Goal: Task Accomplishment & Management: Manage account settings

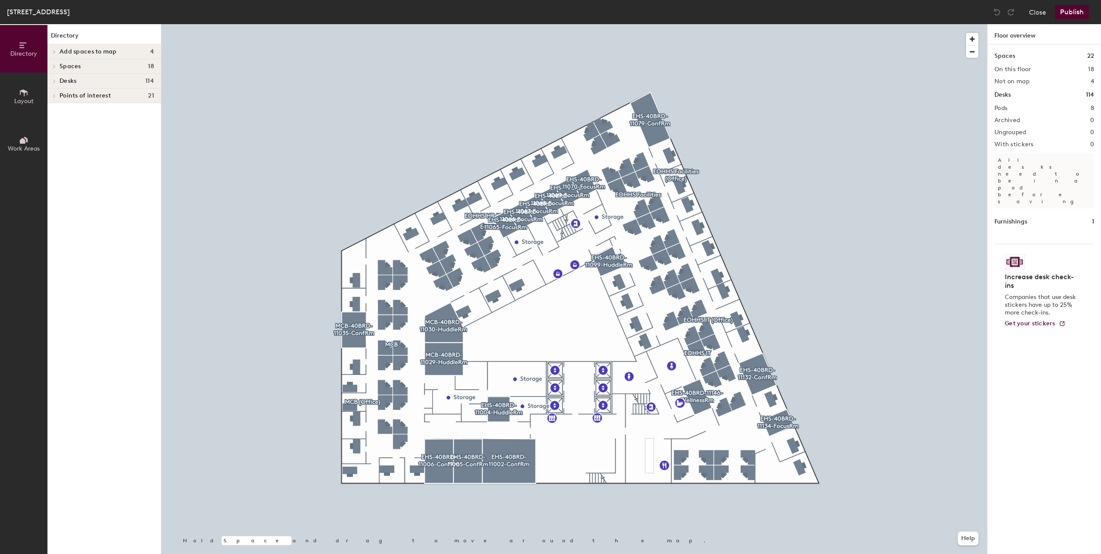
click at [19, 102] on span "Layout" at bounding box center [23, 100] width 19 height 7
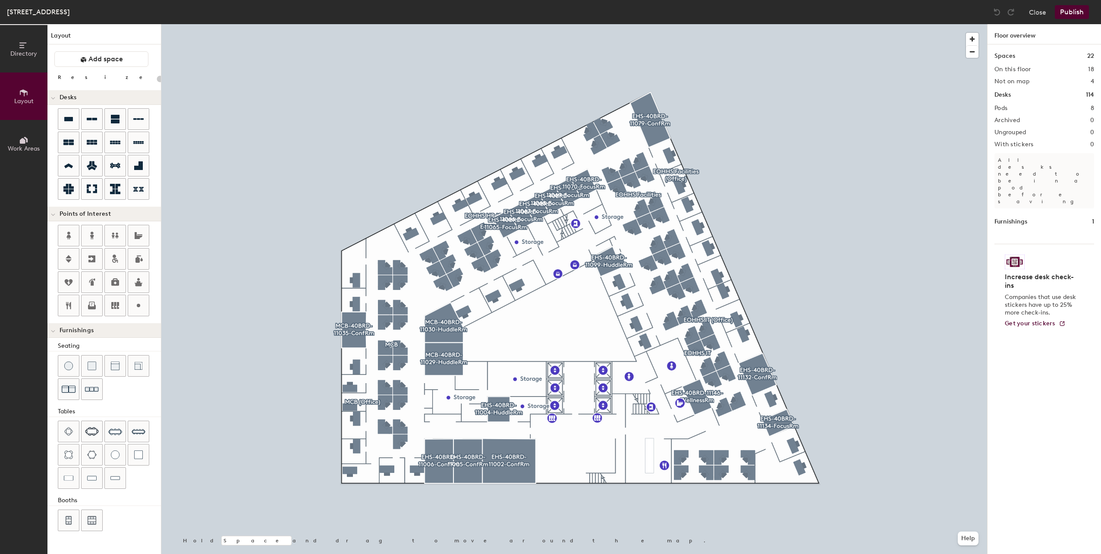
click at [19, 150] on span "Work Areas" at bounding box center [24, 148] width 32 height 7
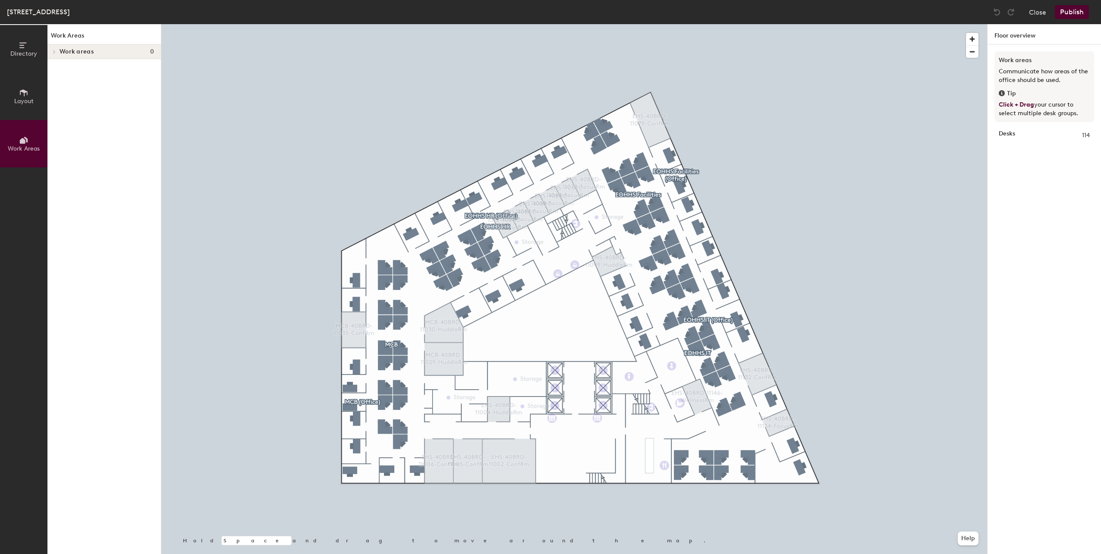
click at [22, 105] on button "Layout" at bounding box center [23, 95] width 47 height 47
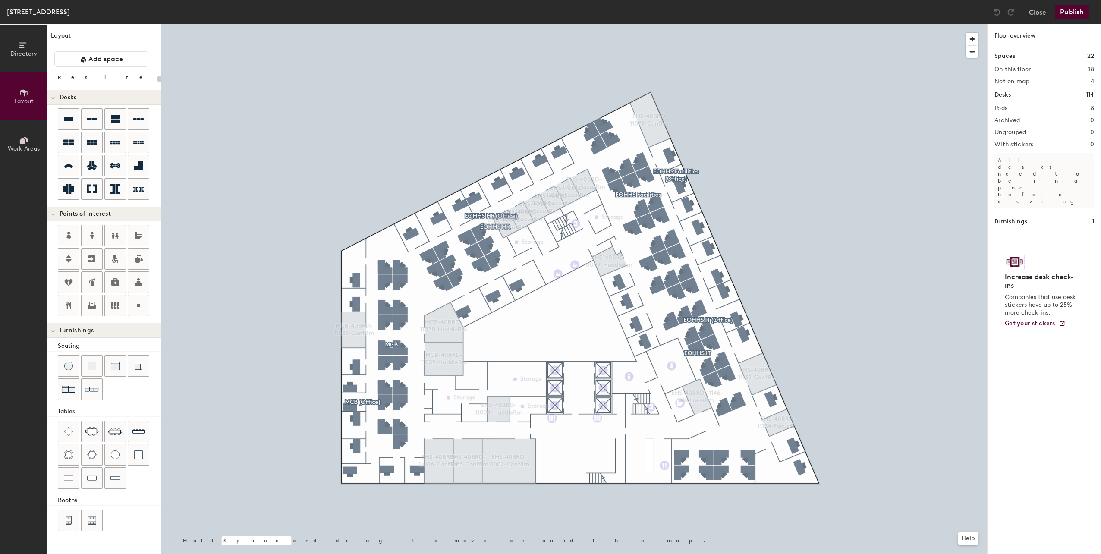
click at [22, 142] on icon at bounding box center [23, 141] width 6 height 6
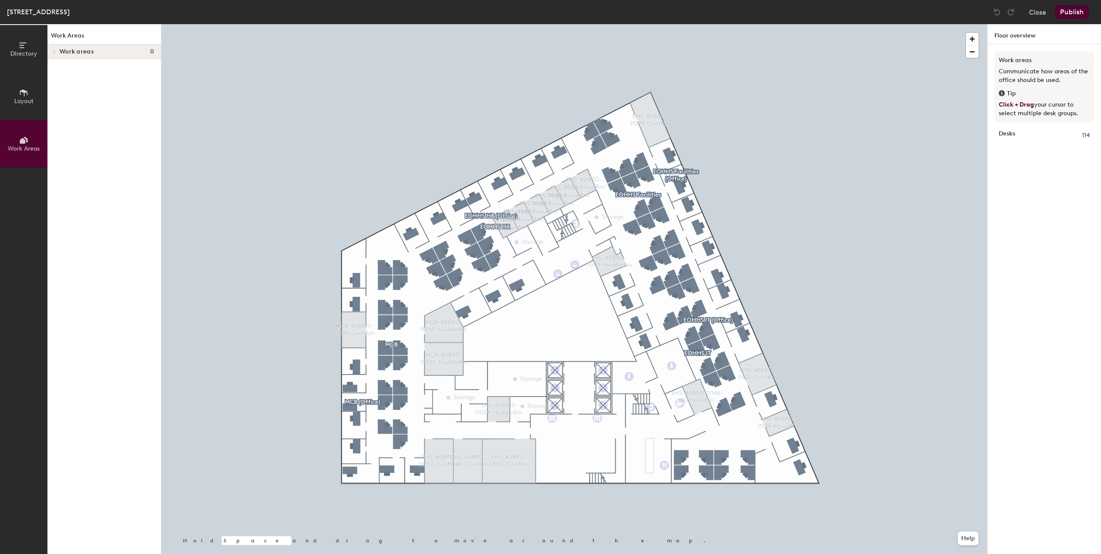
click at [57, 51] on div at bounding box center [53, 52] width 9 height 4
click at [53, 51] on span at bounding box center [53, 52] width 4 height 7
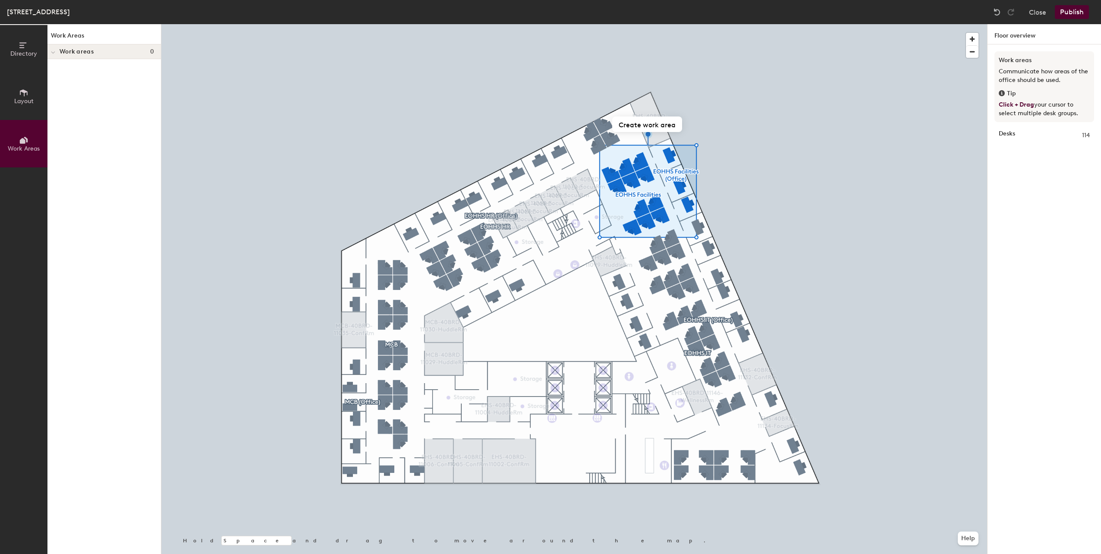
click at [108, 87] on div "Work Areas Work areas 0" at bounding box center [103, 289] width 113 height 530
drag, startPoint x: 108, startPoint y: 87, endPoint x: 72, endPoint y: 97, distance: 37.6
click at [72, 97] on div "Work Areas Work areas 0" at bounding box center [103, 289] width 113 height 530
click at [815, 24] on div at bounding box center [574, 24] width 826 height 0
click at [643, 121] on button "Create work area" at bounding box center [647, 124] width 70 height 16
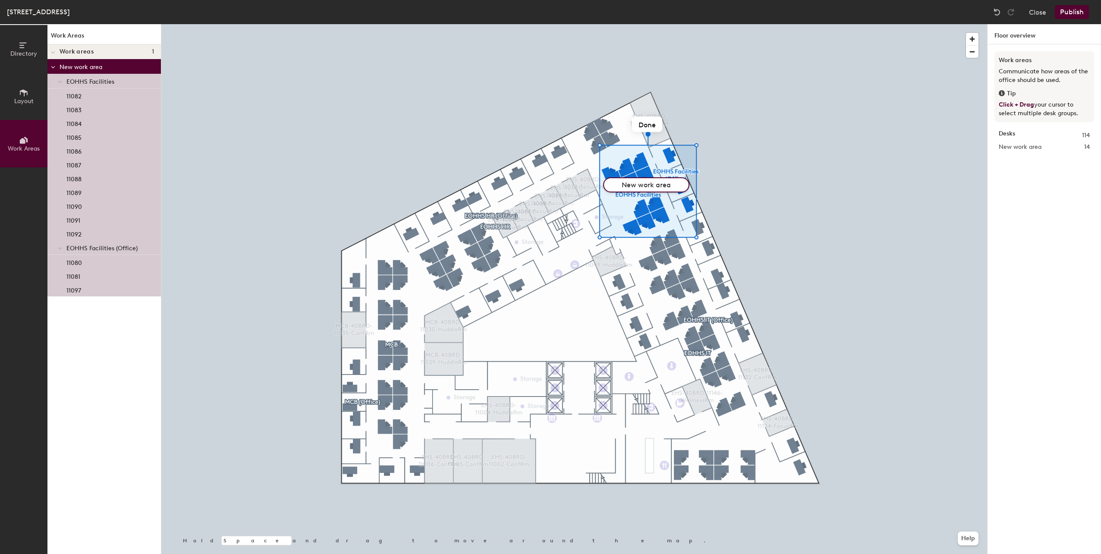
click at [677, 185] on input "New work area" at bounding box center [646, 184] width 86 height 15
type input "EOHHS Facilities"
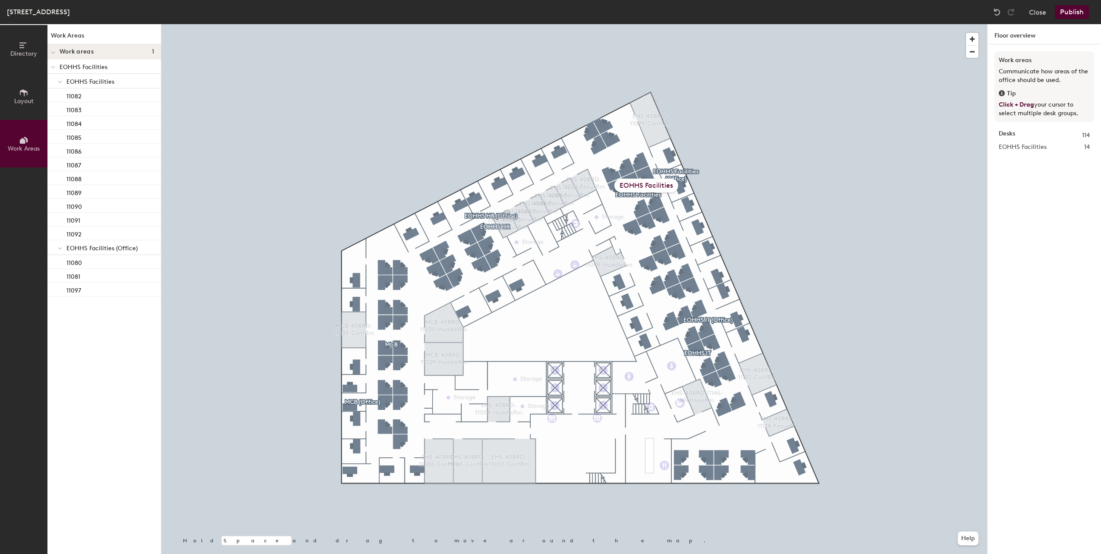
click at [1084, 13] on button "Publish" at bounding box center [1072, 12] width 34 height 14
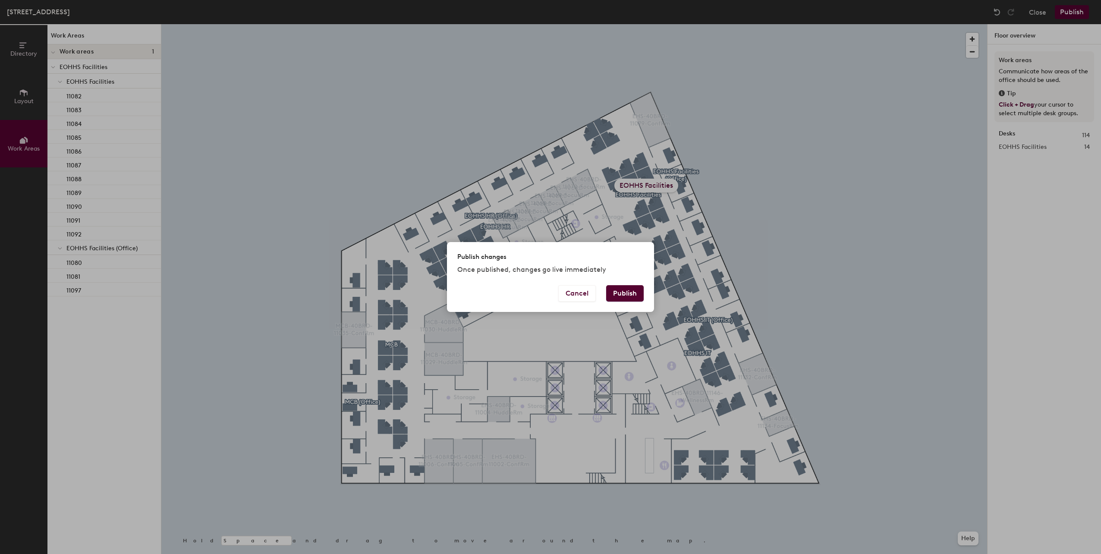
click at [638, 292] on button "Publish" at bounding box center [625, 293] width 38 height 16
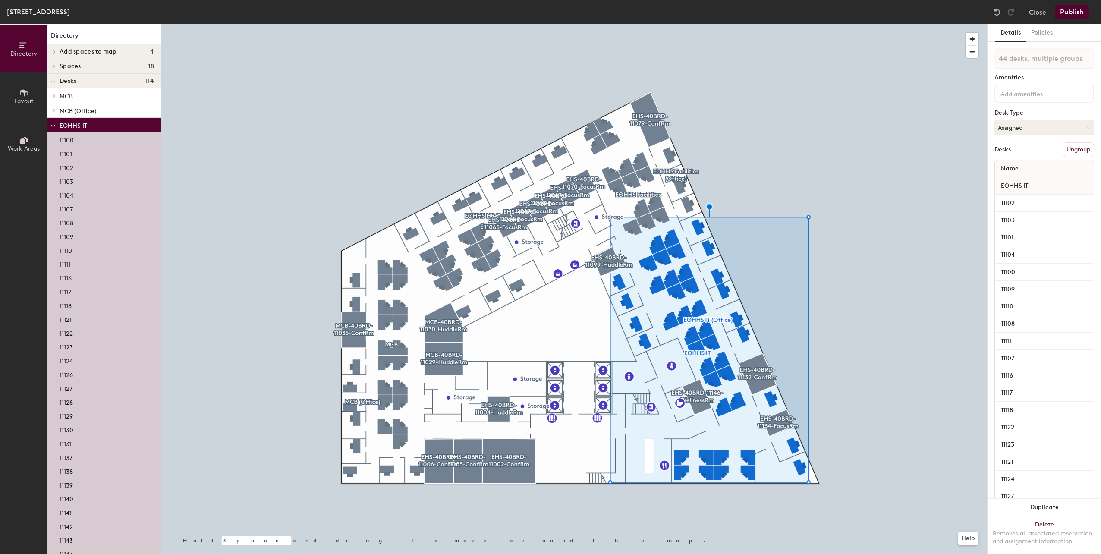
click at [55, 121] on div at bounding box center [52, 125] width 11 height 14
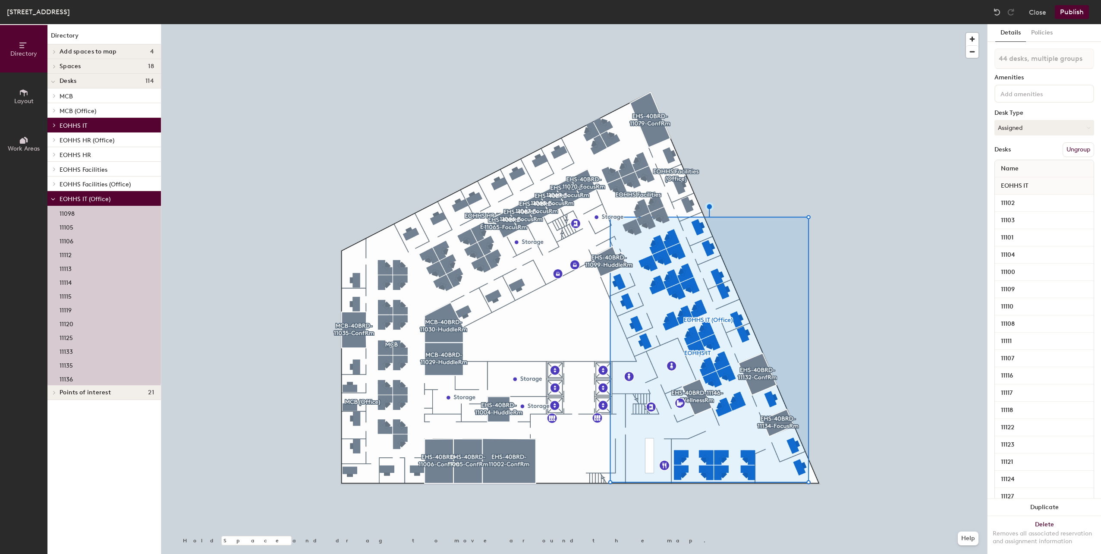
click at [55, 127] on div at bounding box center [52, 125] width 11 height 14
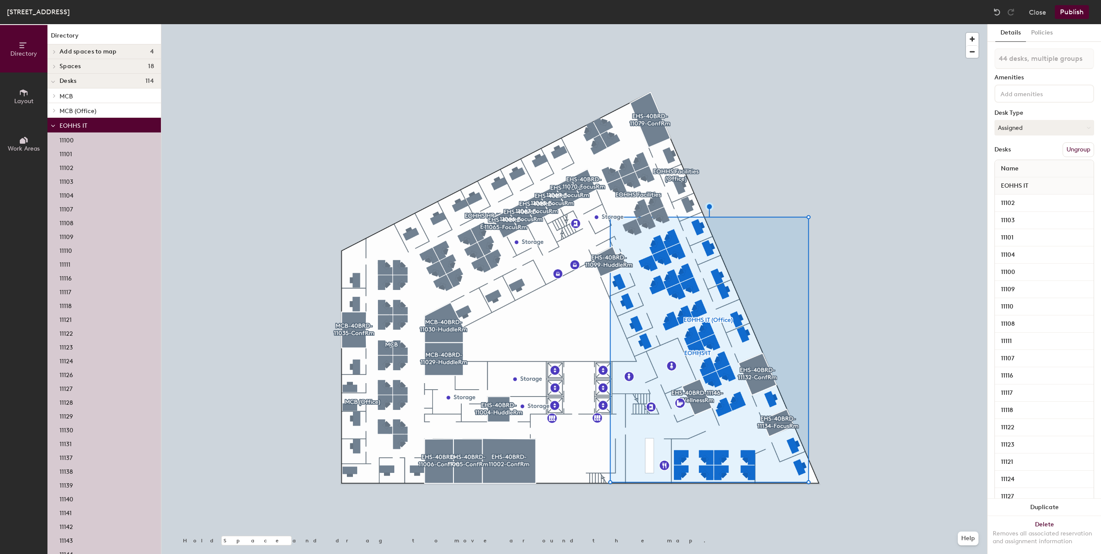
click at [36, 142] on button "Work Areas" at bounding box center [23, 143] width 47 height 47
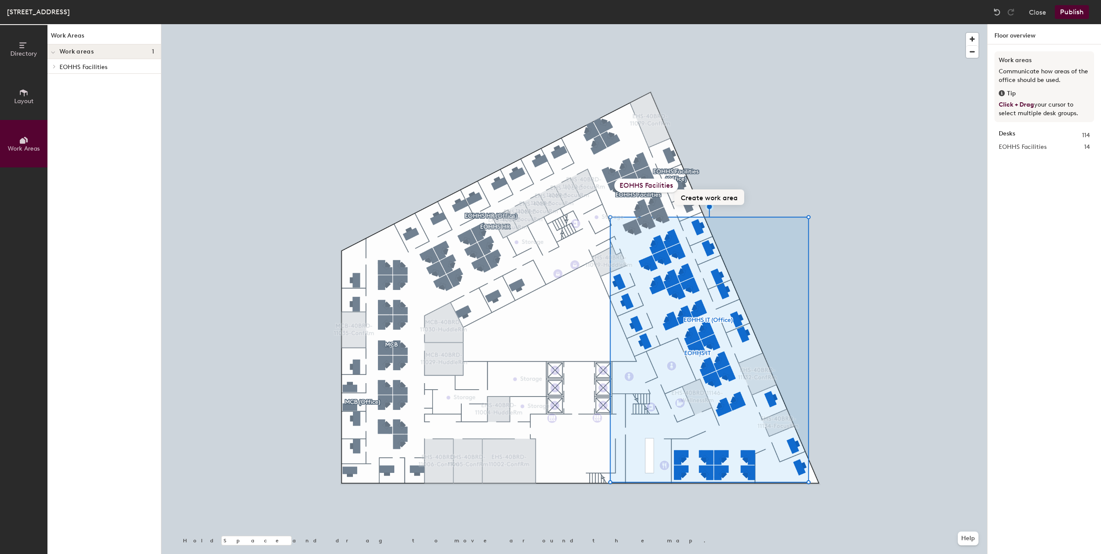
click at [731, 196] on button "Create work area" at bounding box center [709, 197] width 70 height 16
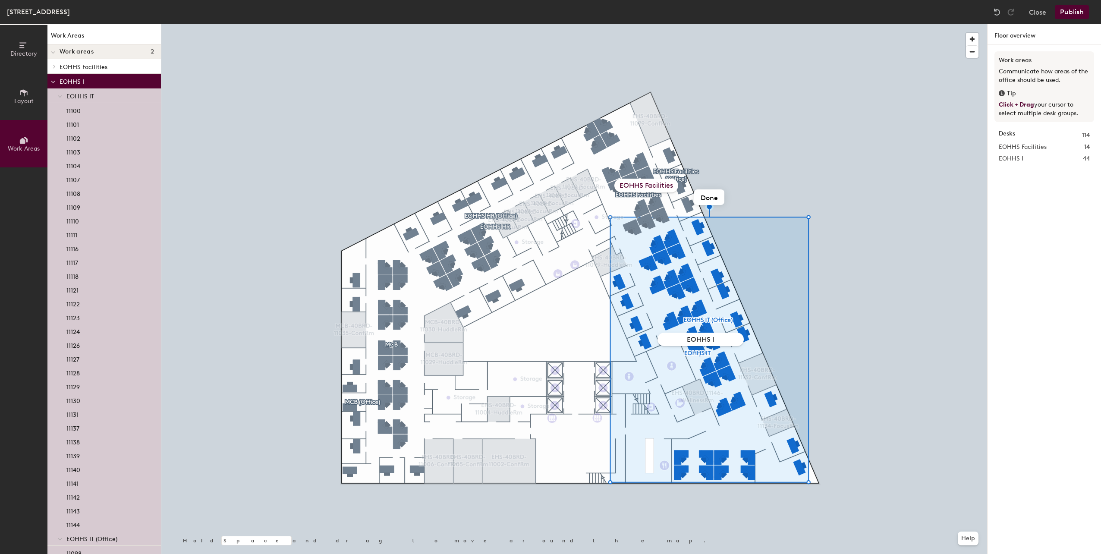
type input "EOHHS IT"
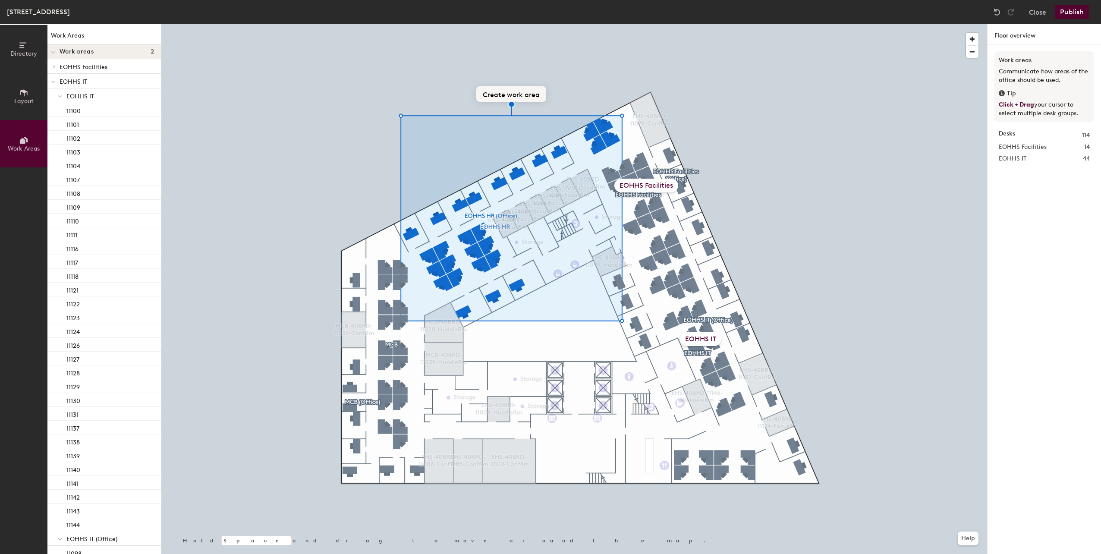
click at [509, 96] on button "Create work area" at bounding box center [511, 94] width 70 height 16
type input "EOHHS HR"
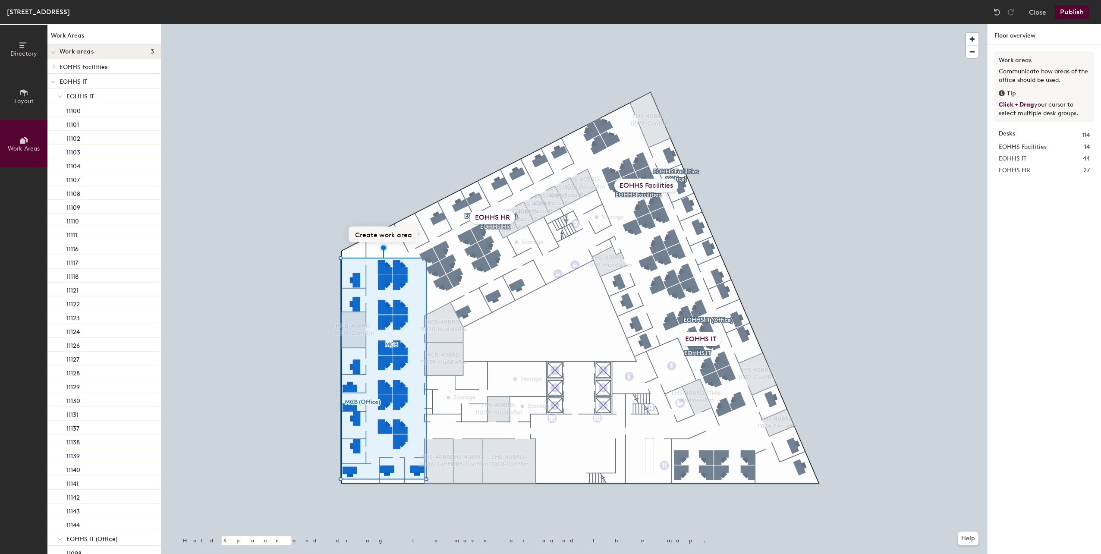
click at [376, 235] on button "Create work area" at bounding box center [384, 234] width 70 height 16
type input "MCB"
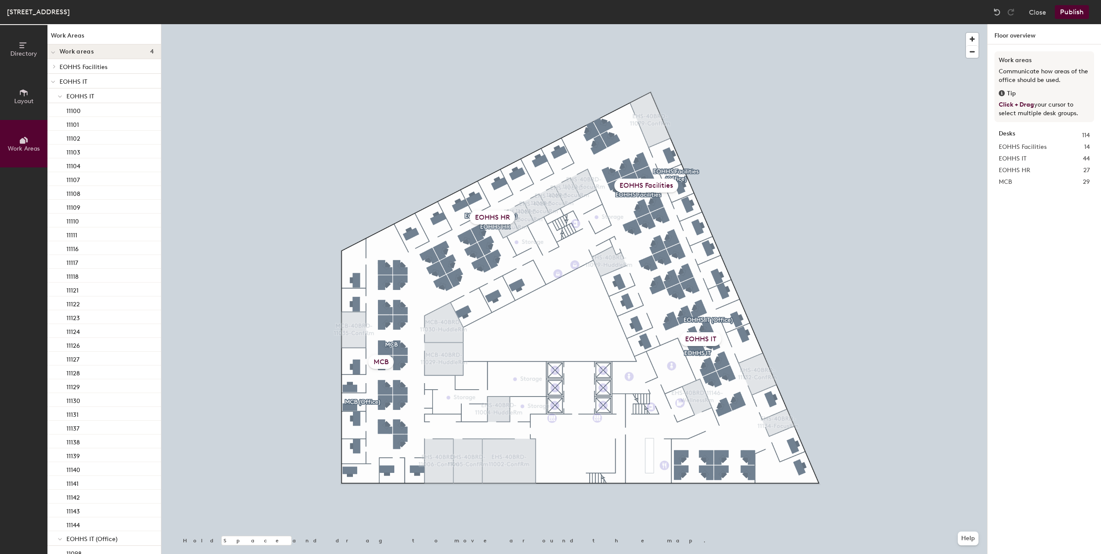
click at [1042, 144] on span "EOHHS Facilities" at bounding box center [1023, 146] width 48 height 9
click at [1020, 105] on span "Click + Drag" at bounding box center [1016, 104] width 35 height 7
drag, startPoint x: 1072, startPoint y: 11, endPoint x: 1081, endPoint y: 36, distance: 26.6
click at [1081, 36] on div "40 Broad St - Boston, 11th Floor Close Publish Directory Layout Work Areas Work…" at bounding box center [550, 277] width 1101 height 554
click at [66, 91] on div "EOHHS IT" at bounding box center [103, 95] width 113 height 15
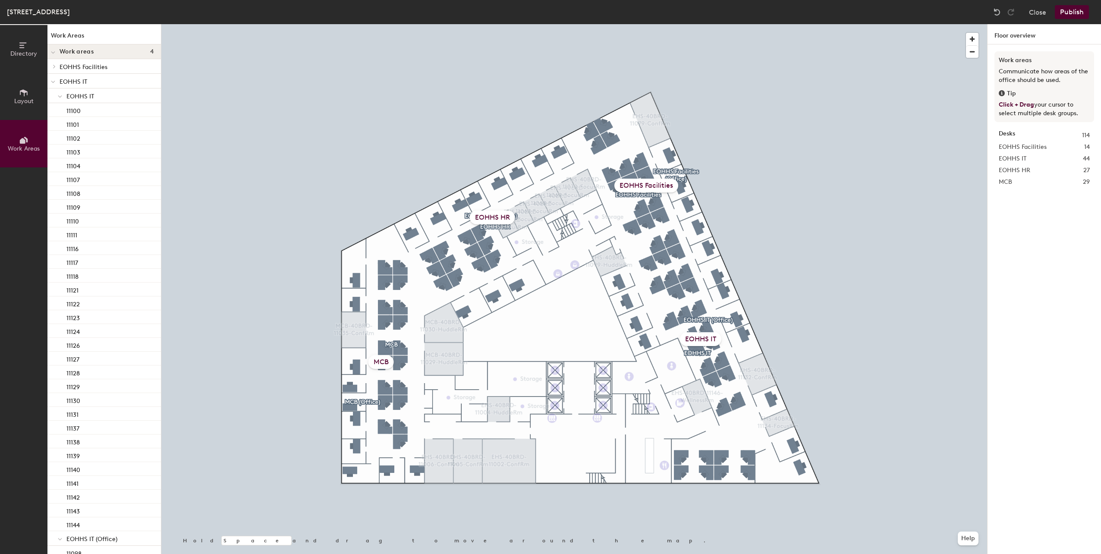
click at [63, 93] on div at bounding box center [59, 95] width 11 height 14
click at [57, 114] on div at bounding box center [59, 110] width 11 height 14
click at [59, 144] on span at bounding box center [60, 140] width 4 height 7
click at [62, 154] on div at bounding box center [59, 154] width 11 height 14
click at [60, 182] on span at bounding box center [60, 184] width 4 height 7
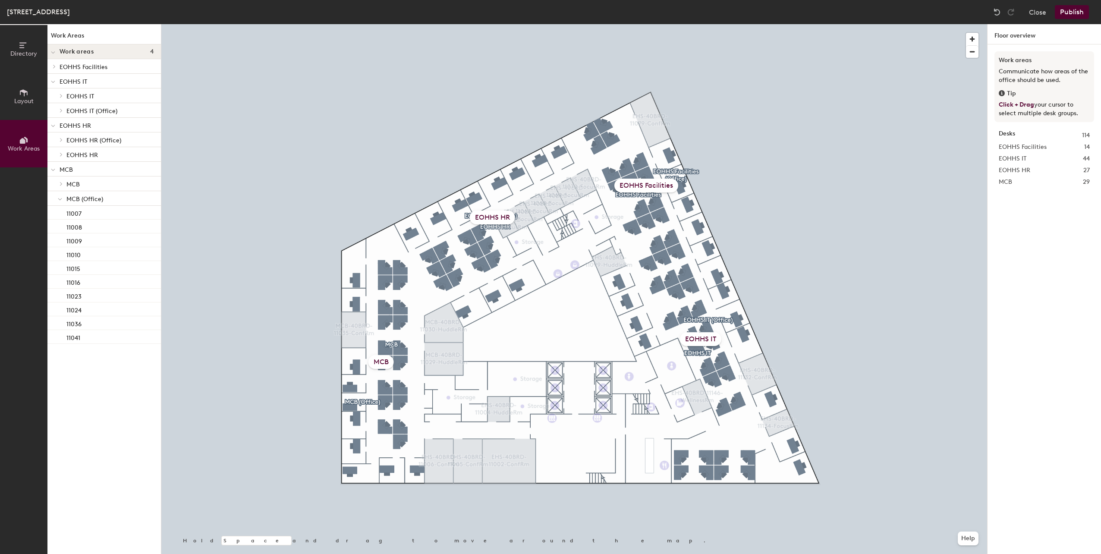
click at [60, 198] on icon at bounding box center [60, 199] width 4 height 3
click at [53, 68] on icon at bounding box center [54, 66] width 3 height 4
click at [1079, 7] on button "Publish" at bounding box center [1072, 12] width 34 height 14
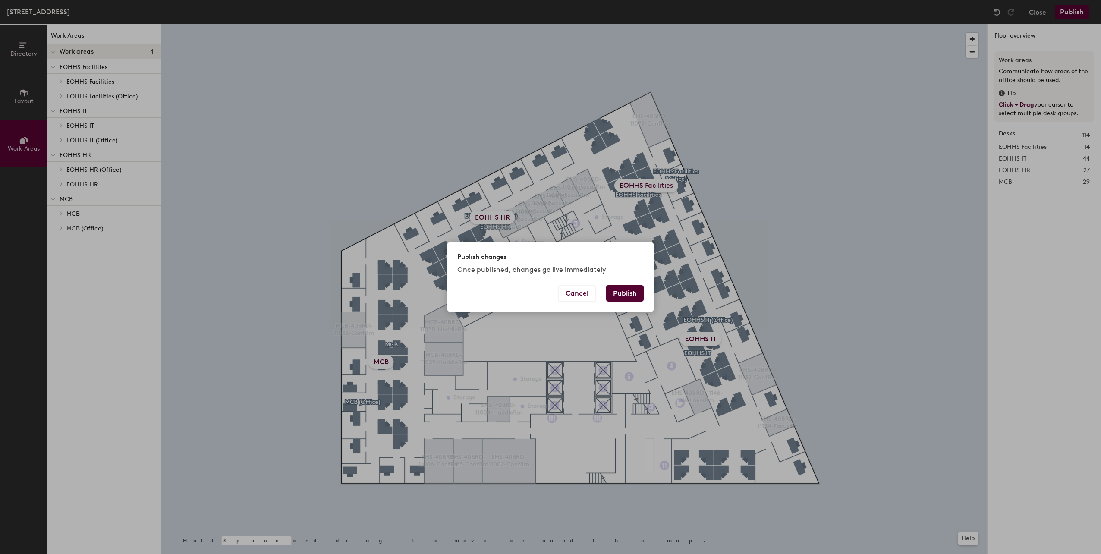
click at [623, 294] on button "Publish" at bounding box center [625, 293] width 38 height 16
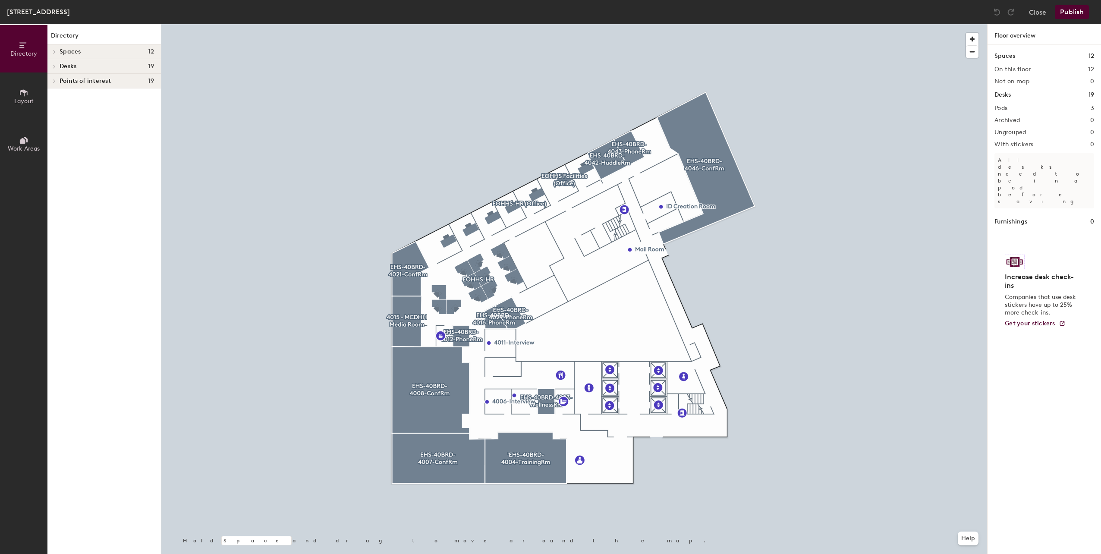
click at [63, 67] on span "Desks" at bounding box center [68, 66] width 17 height 7
click at [101, 83] on p "EOHHS-HR" at bounding box center [107, 80] width 94 height 11
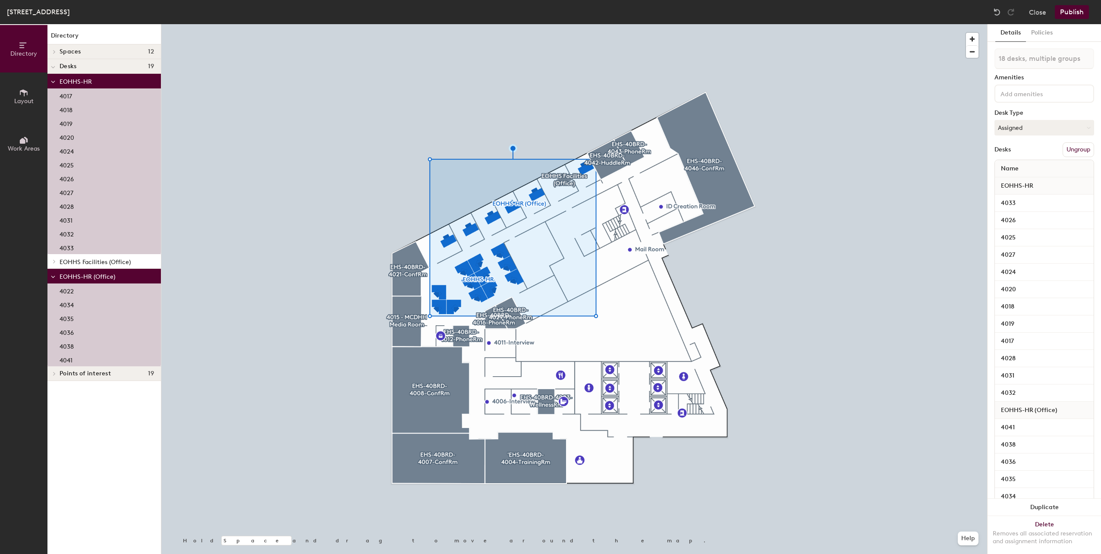
click at [27, 148] on span "Work Areas" at bounding box center [24, 148] width 32 height 7
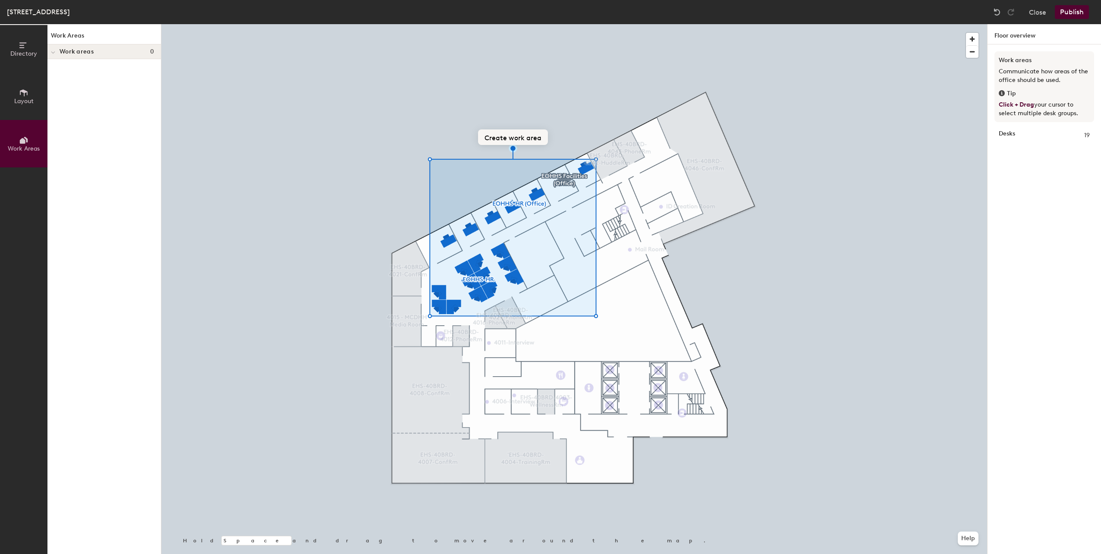
click at [528, 135] on button "Create work area" at bounding box center [513, 137] width 70 height 16
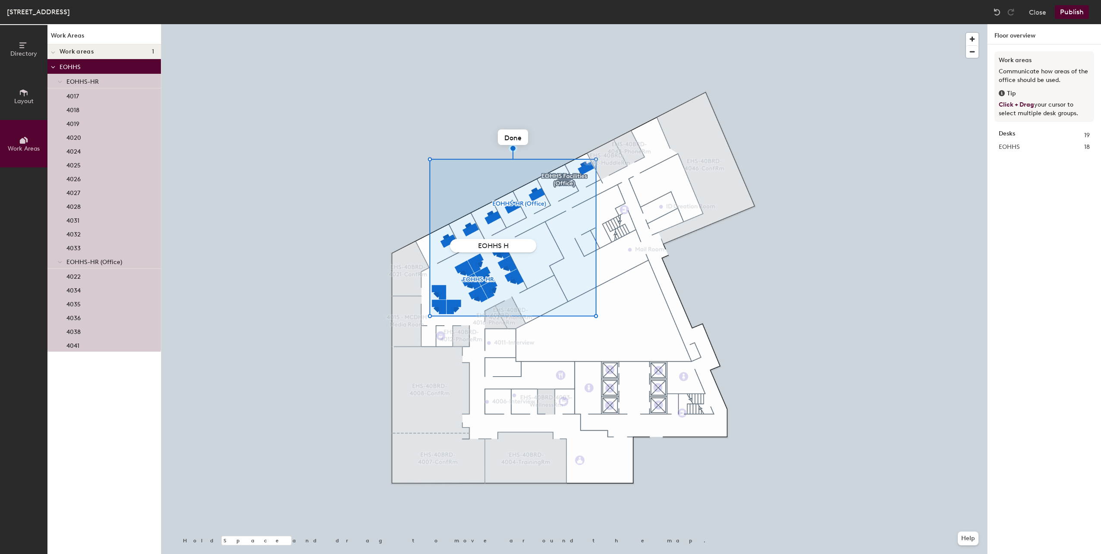
type input "EOHHS HR"
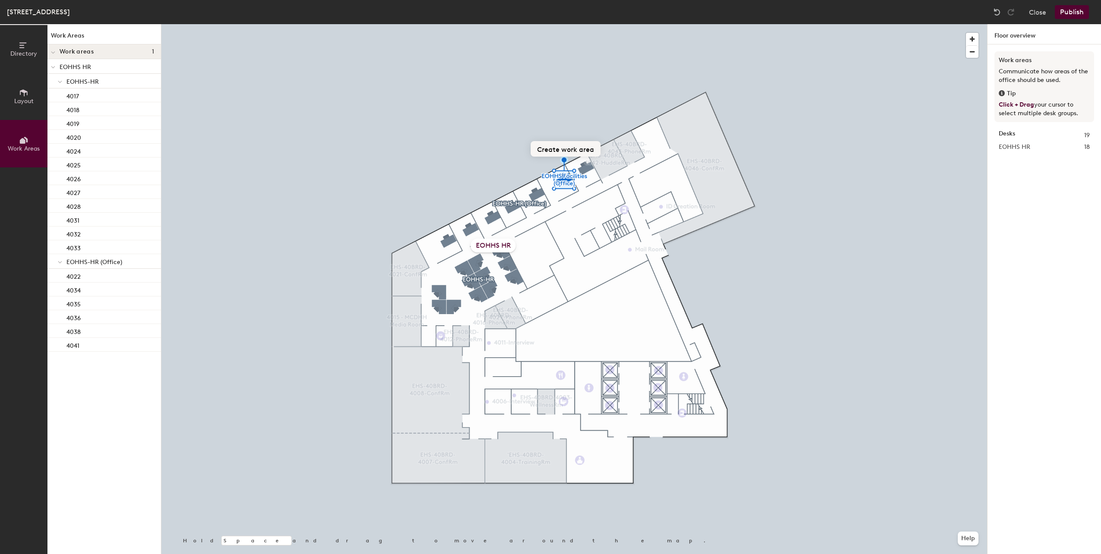
click at [571, 149] on button "Create work area" at bounding box center [566, 149] width 70 height 16
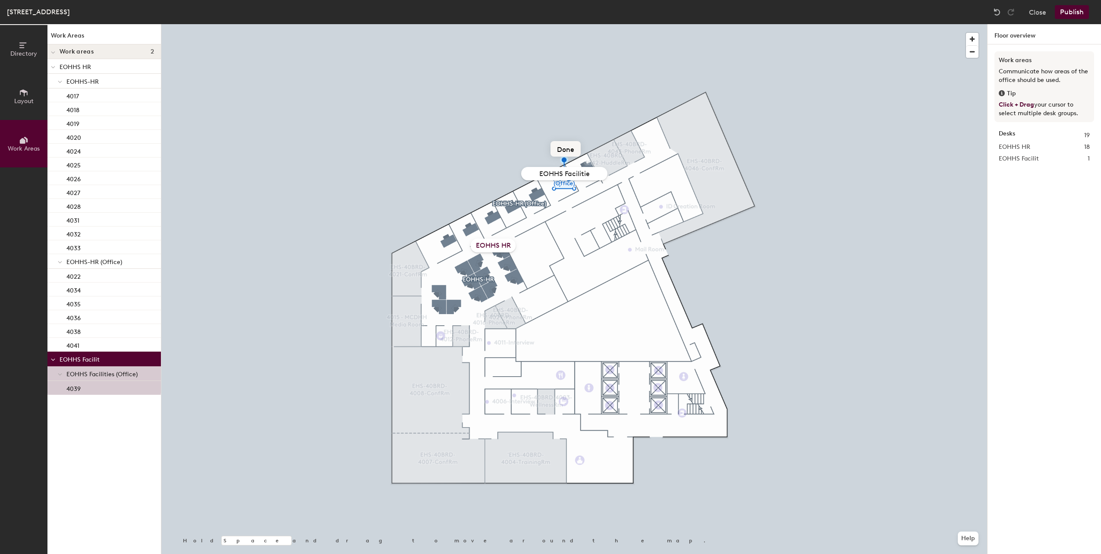
type input "EOHHS Facilities"
click at [1072, 12] on button "Publish" at bounding box center [1072, 12] width 34 height 14
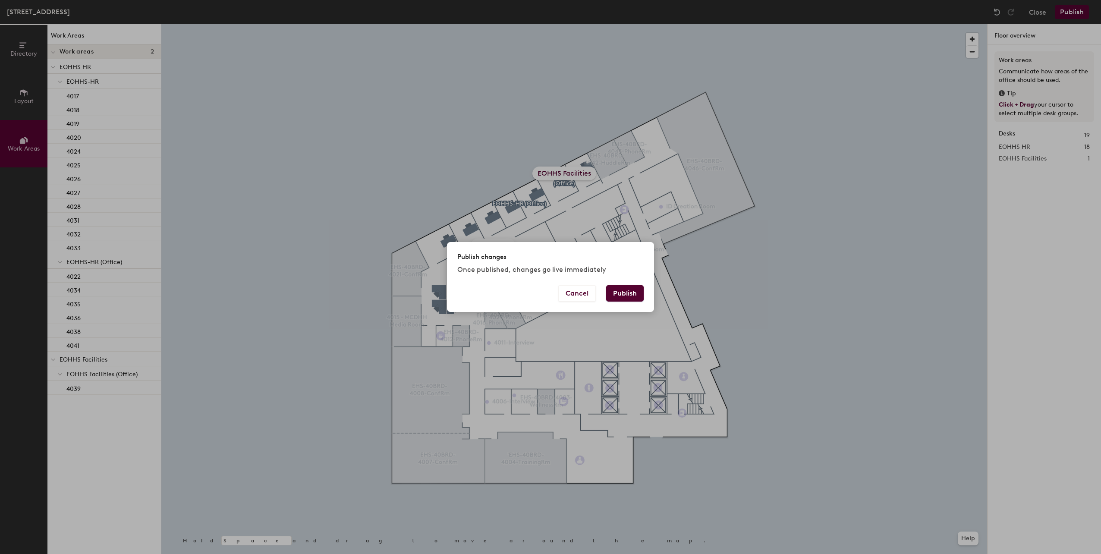
click at [629, 294] on button "Publish" at bounding box center [625, 293] width 38 height 16
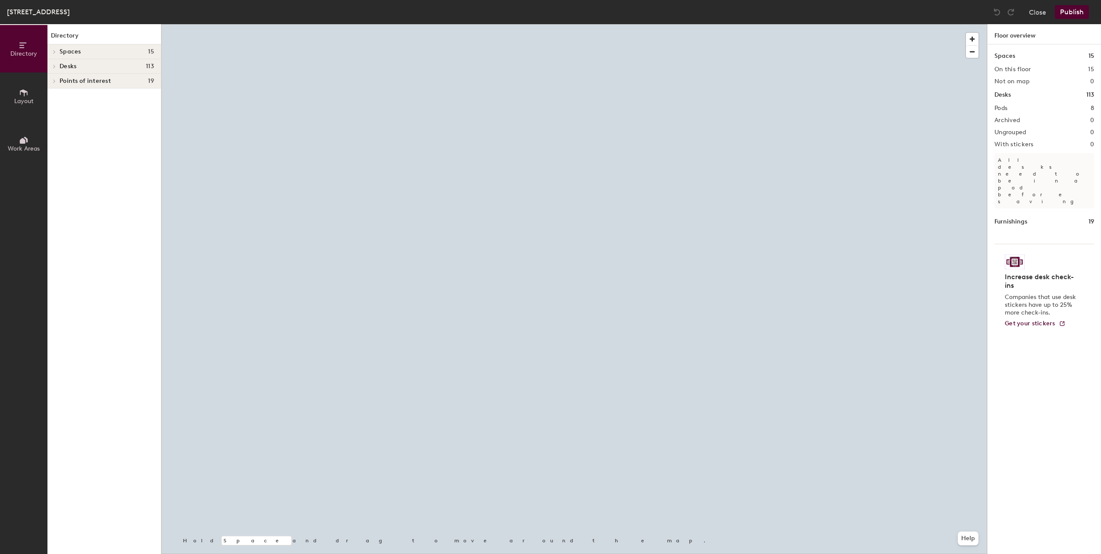
click at [51, 65] on span at bounding box center [53, 66] width 7 height 4
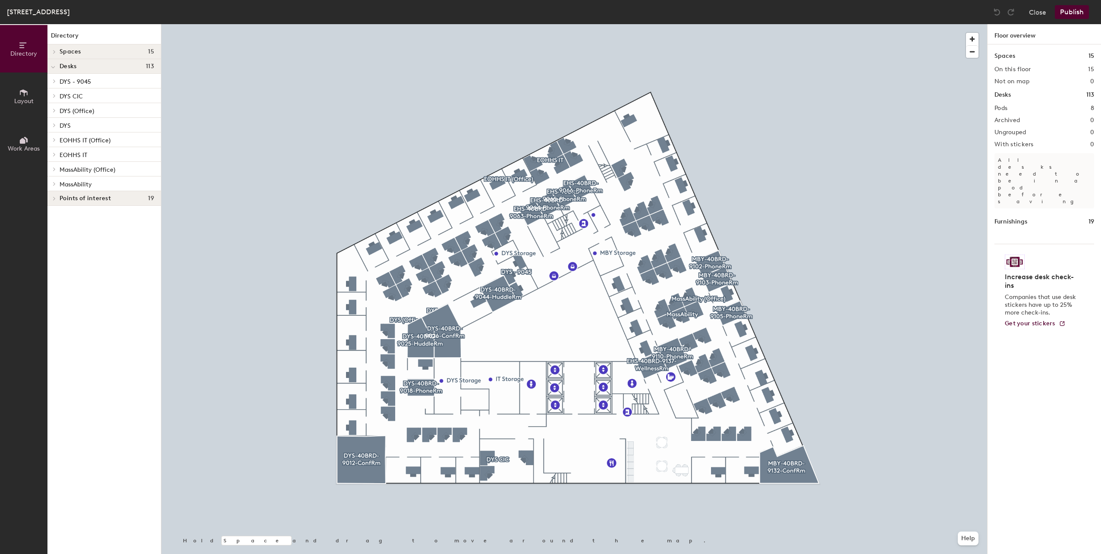
click at [103, 82] on p "DYS - 9045" at bounding box center [107, 80] width 94 height 11
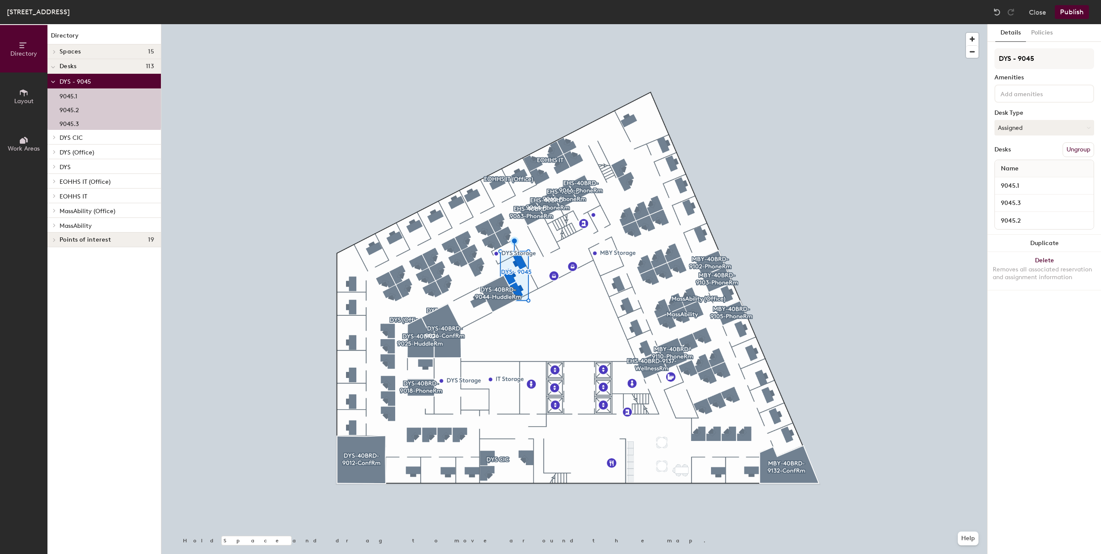
click at [94, 166] on p "DYS" at bounding box center [107, 166] width 94 height 11
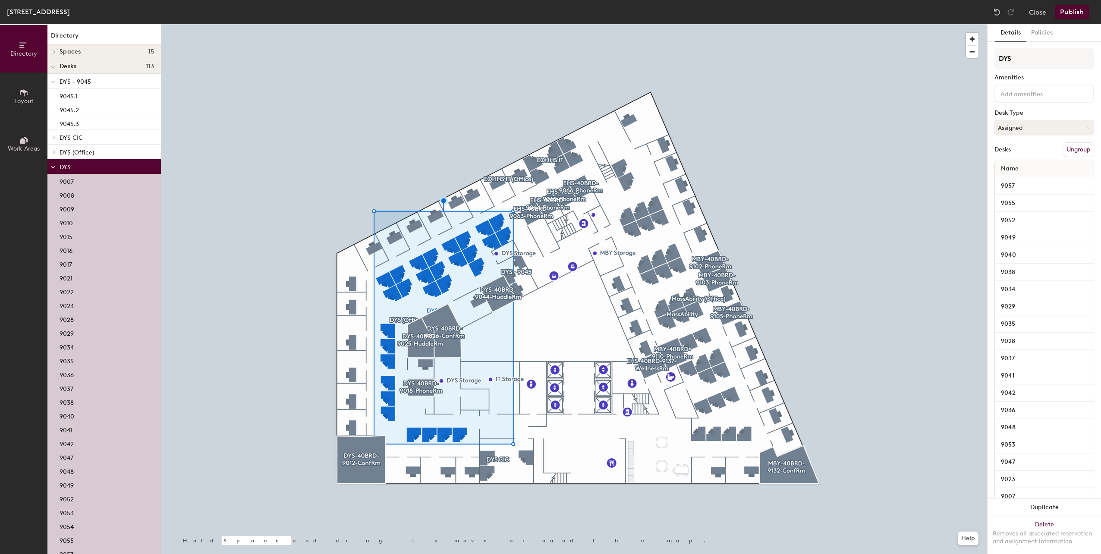
click at [98, 154] on p "DYS (Office)" at bounding box center [107, 151] width 94 height 11
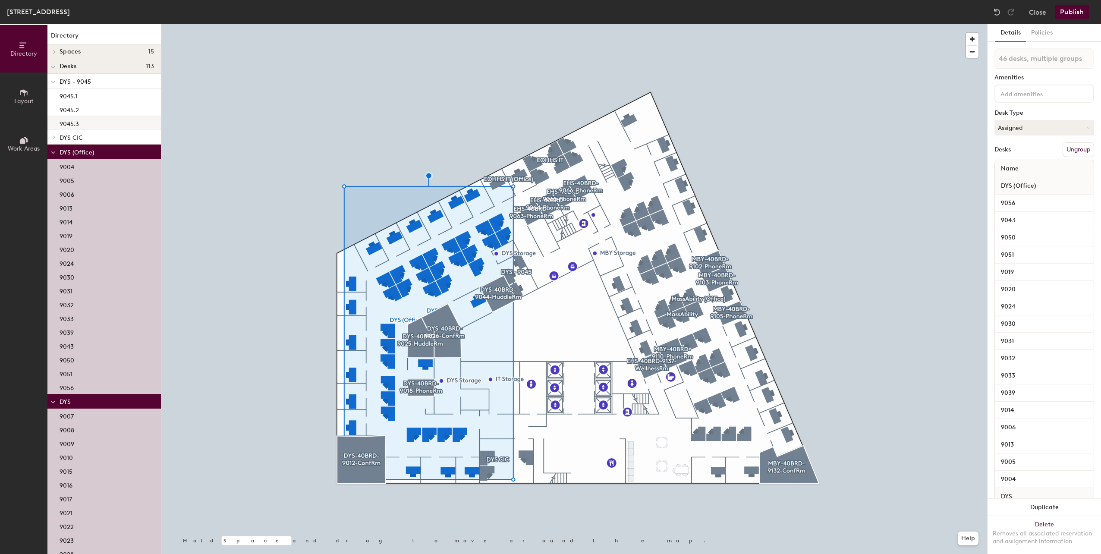
click at [91, 119] on div "9045.3" at bounding box center [103, 123] width 113 height 14
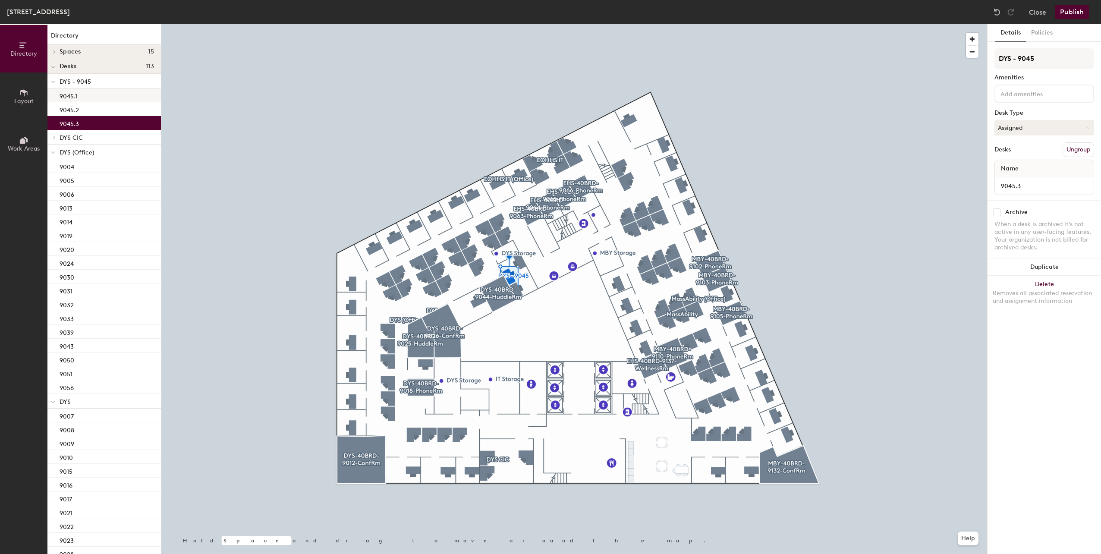
click at [97, 94] on div "9045.1" at bounding box center [103, 95] width 113 height 14
click at [54, 136] on icon at bounding box center [54, 136] width 2 height 3
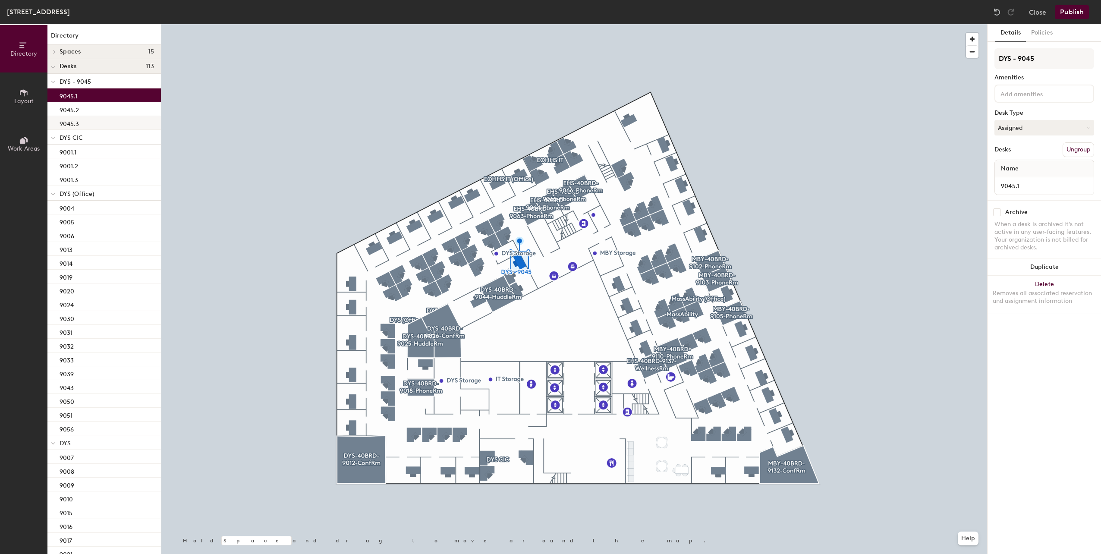
click at [102, 123] on div "9045.3" at bounding box center [103, 123] width 113 height 14
click at [110, 100] on div "9045.1" at bounding box center [103, 95] width 113 height 14
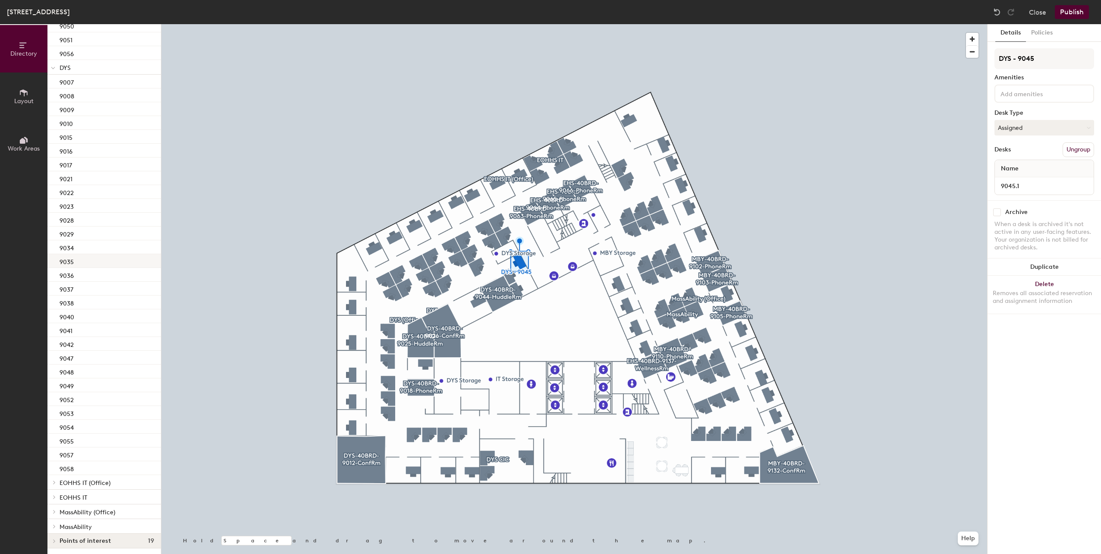
scroll to position [376, 0]
click at [97, 462] on div "9058" at bounding box center [103, 467] width 113 height 14
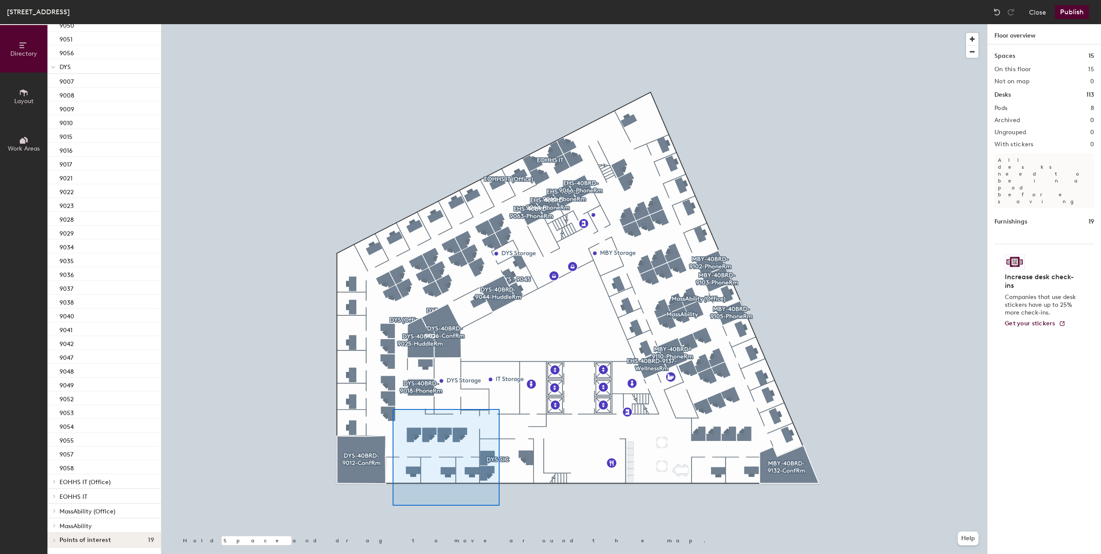
click at [393, 24] on div at bounding box center [574, 24] width 826 height 0
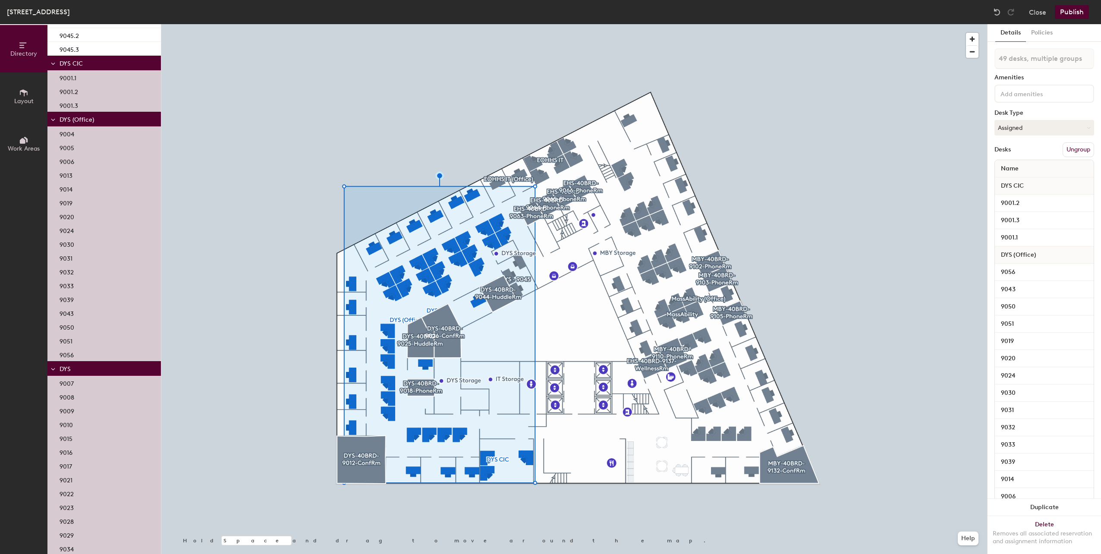
scroll to position [0, 0]
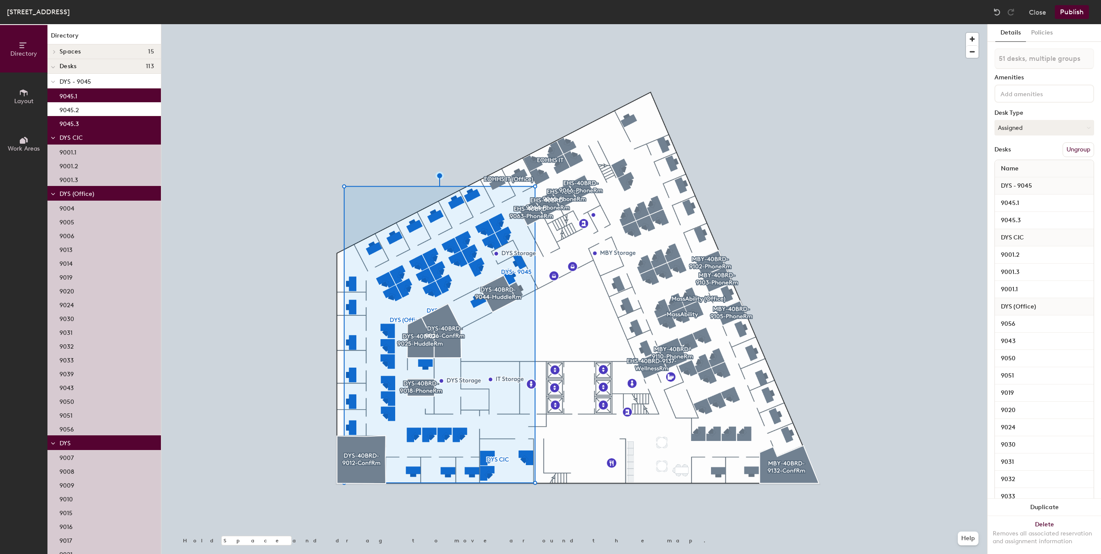
type input "52 desks, multiple groups"
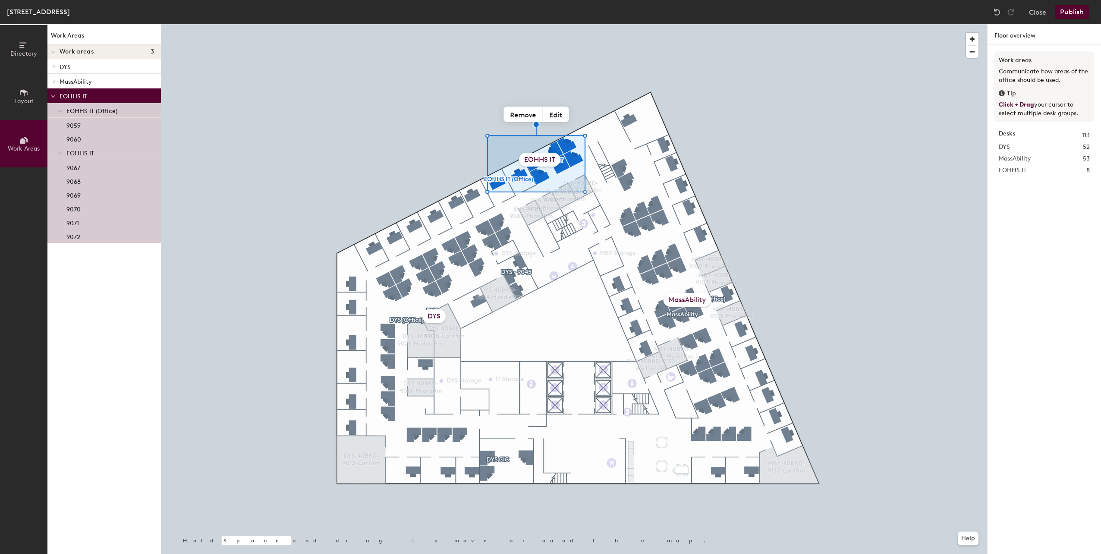
click at [1075, 15] on button "Publish" at bounding box center [1072, 12] width 34 height 14
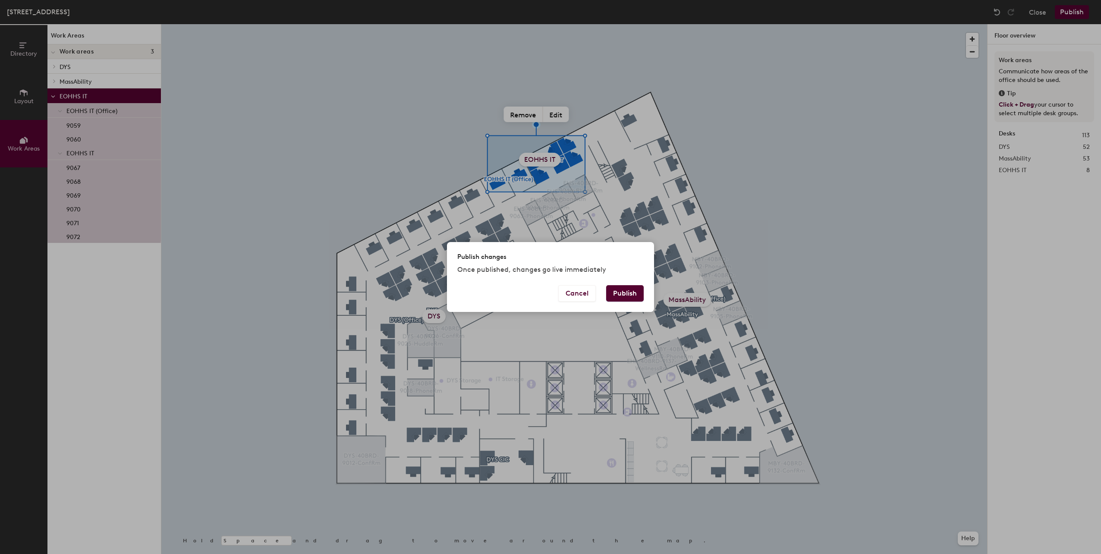
click at [618, 294] on button "Publish" at bounding box center [625, 293] width 38 height 16
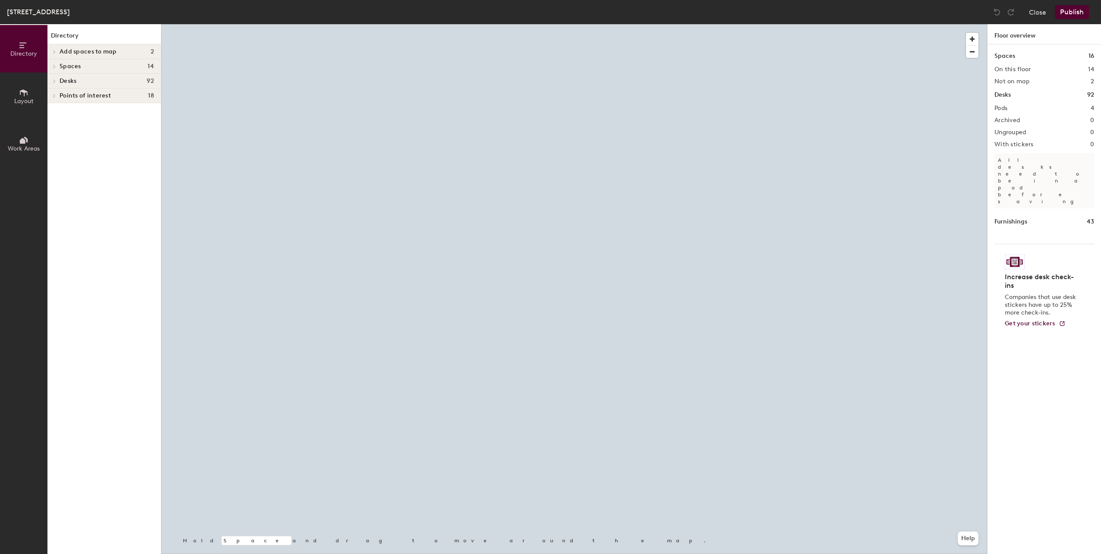
click at [69, 69] on span "Spaces" at bounding box center [71, 66] width 22 height 7
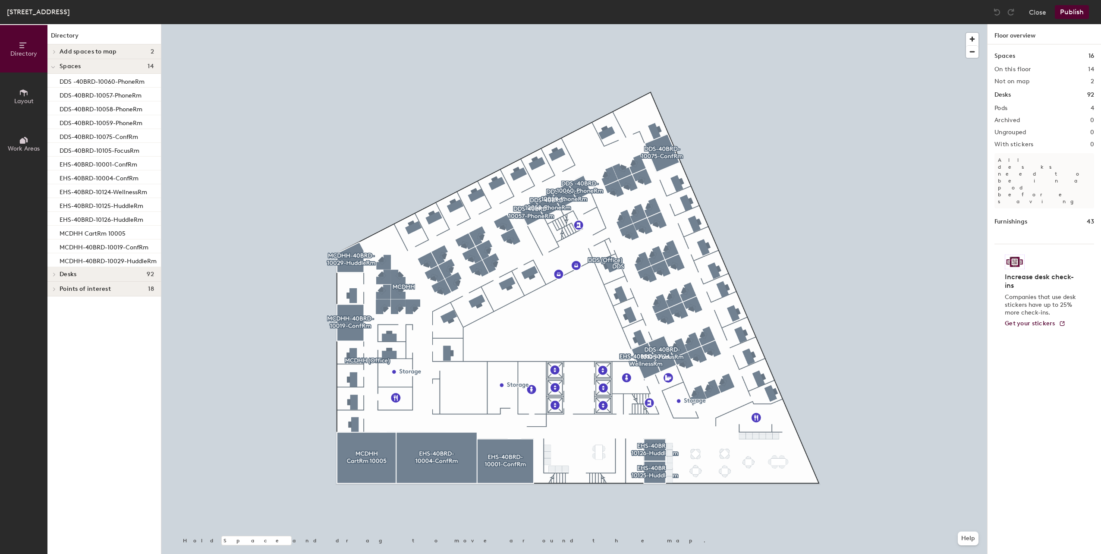
click at [52, 64] on span at bounding box center [53, 66] width 4 height 7
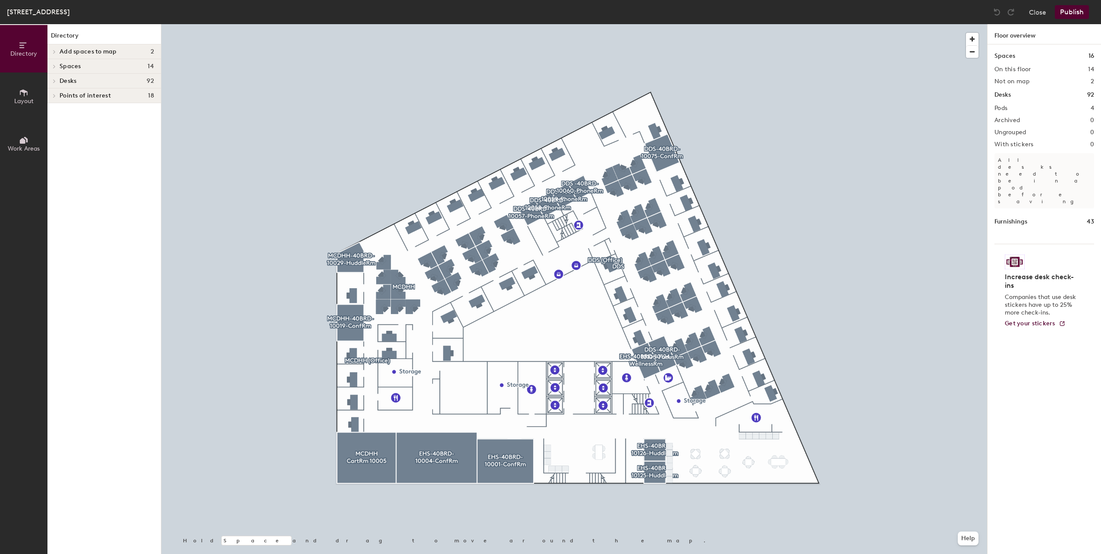
click at [57, 80] on span at bounding box center [53, 81] width 7 height 4
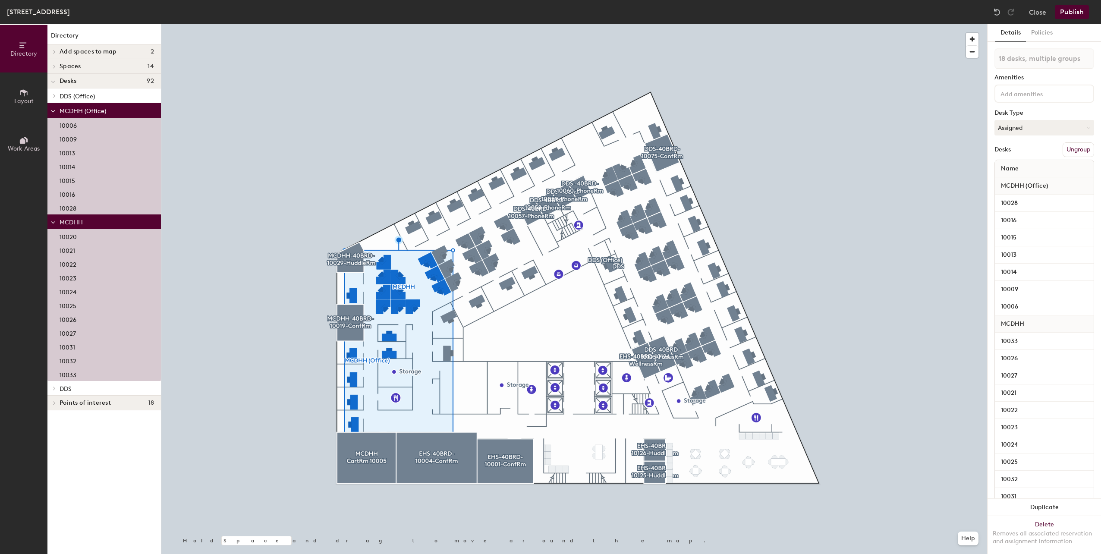
click at [16, 153] on button "Work Areas" at bounding box center [23, 143] width 47 height 47
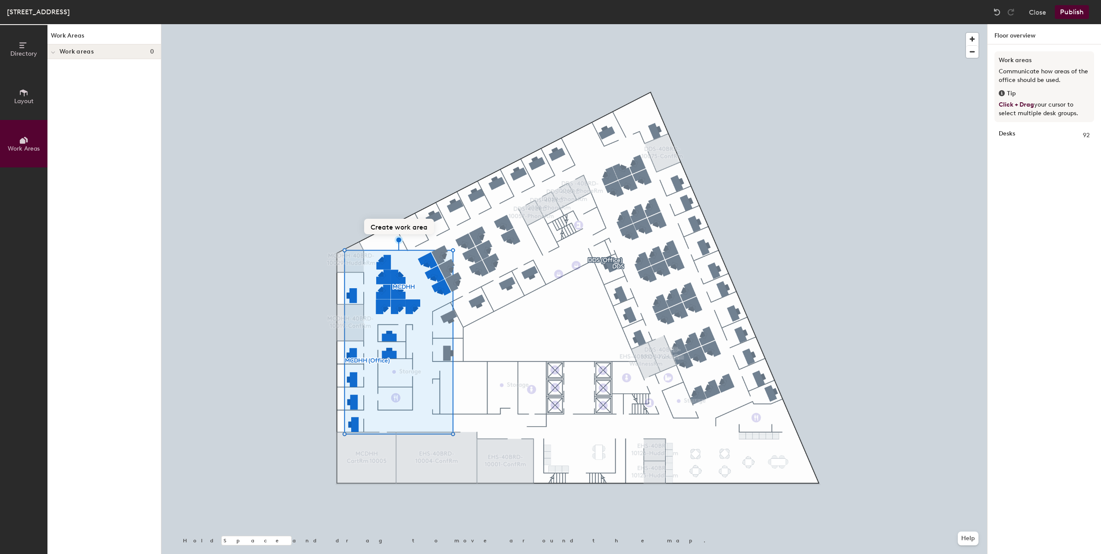
click at [407, 223] on button "Create work area" at bounding box center [399, 227] width 70 height 16
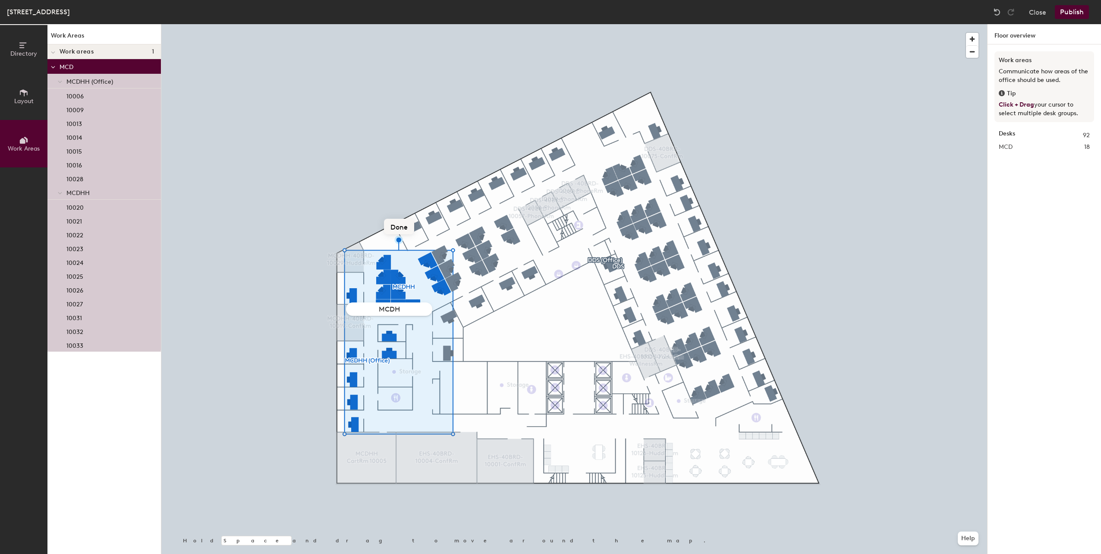
type input "MCDHH"
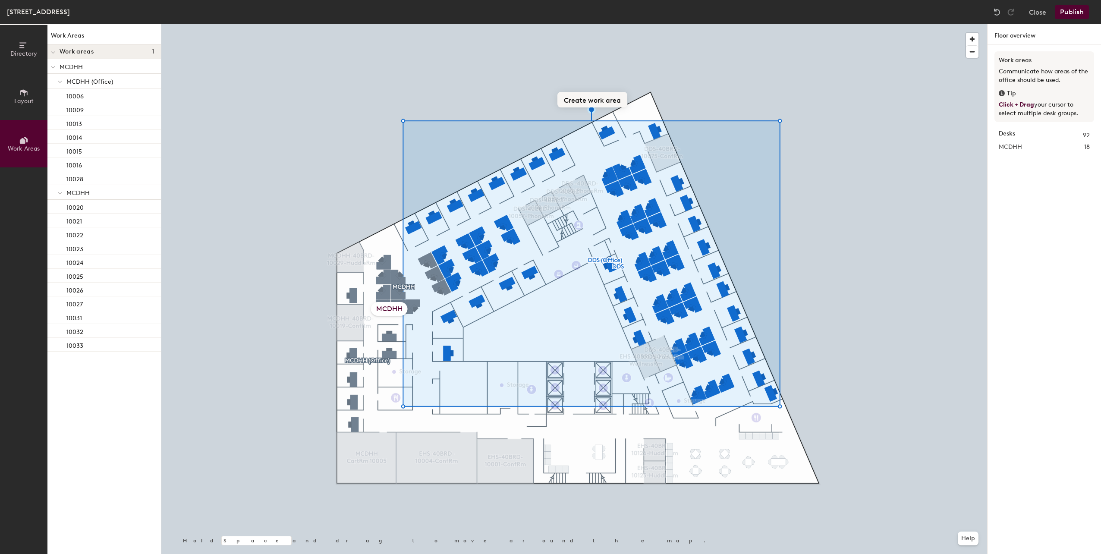
click at [588, 98] on button "Create work area" at bounding box center [592, 100] width 70 height 16
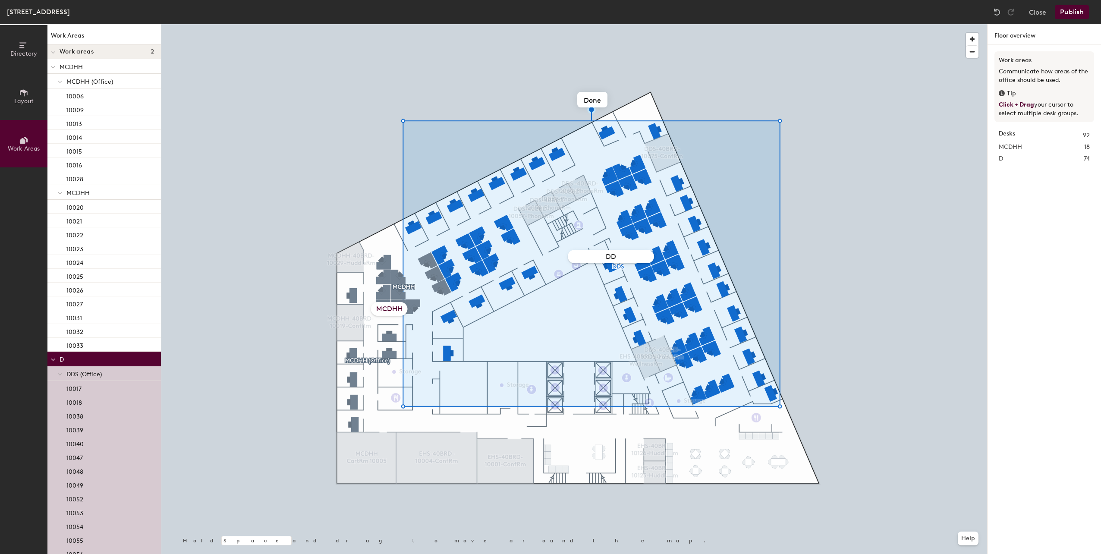
type input "DDS"
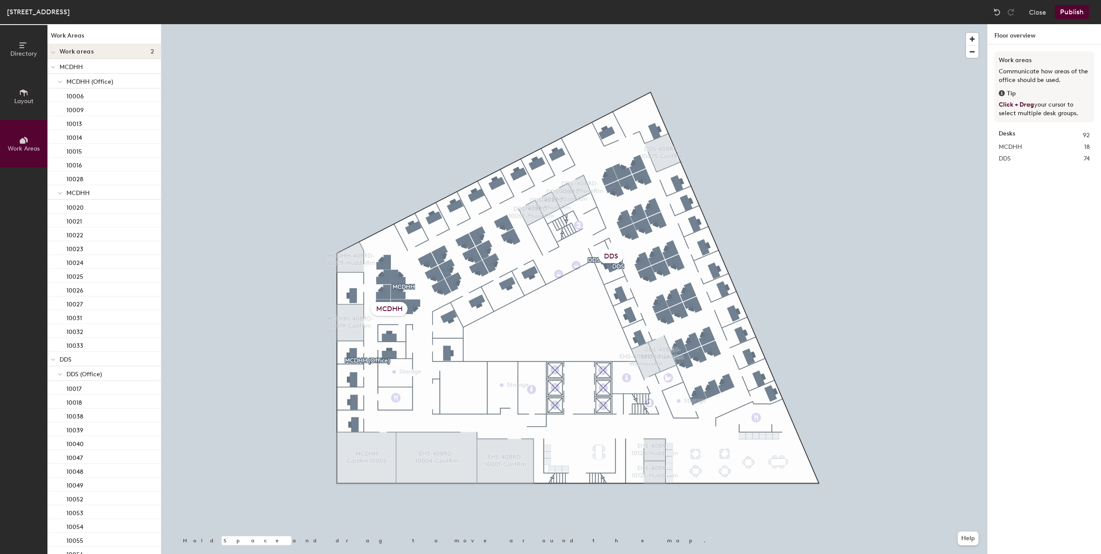
click at [40, 61] on button "Directory" at bounding box center [23, 48] width 47 height 47
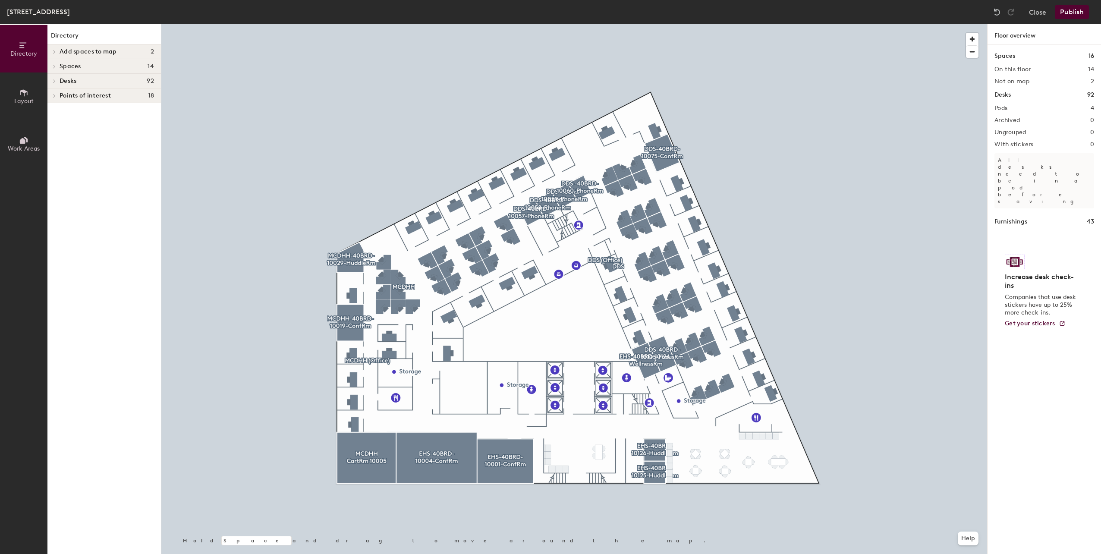
click at [52, 85] on div at bounding box center [52, 81] width 11 height 14
click at [53, 83] on icon at bounding box center [52, 82] width 3 height 2
click at [1074, 14] on button "Publish" at bounding box center [1072, 12] width 34 height 14
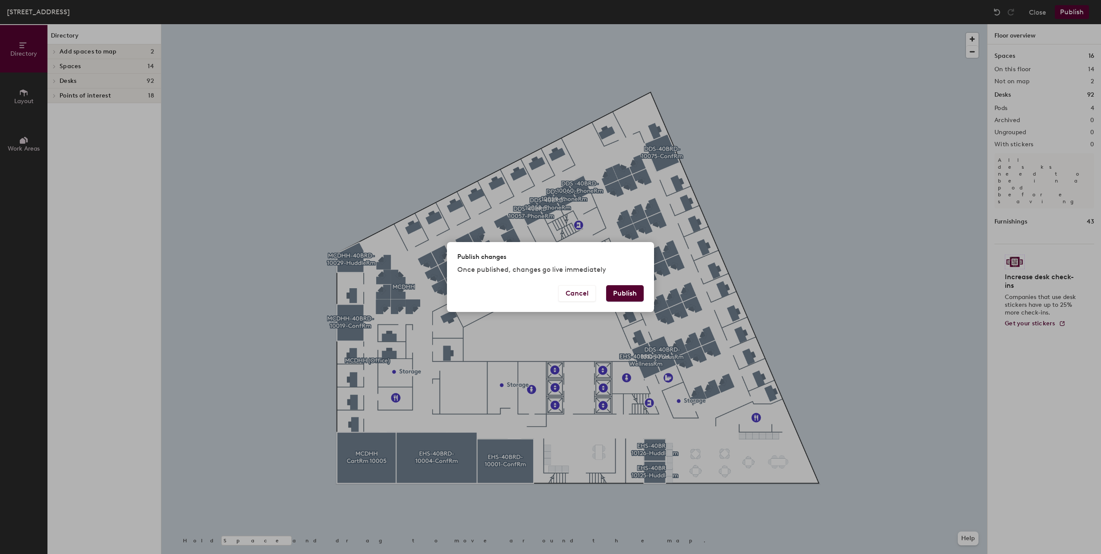
click at [625, 296] on button "Publish" at bounding box center [625, 293] width 38 height 16
